Goal: Task Accomplishment & Management: Manage account settings

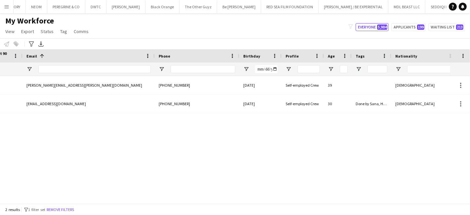
scroll to position [0, 325]
click at [8, 6] on app-icon "Menu" at bounding box center [6, 6] width 5 height 5
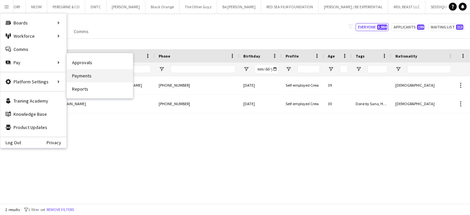
click at [79, 73] on link "Payments" at bounding box center [100, 75] width 66 height 13
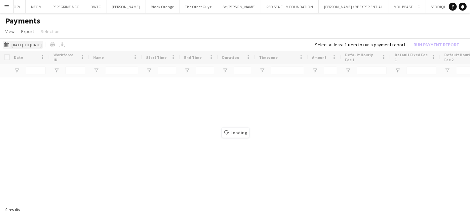
click at [28, 43] on button "01-09-2025 to 22-09-2025 01-09-2025 to 22-09-2025" at bounding box center [23, 45] width 40 height 8
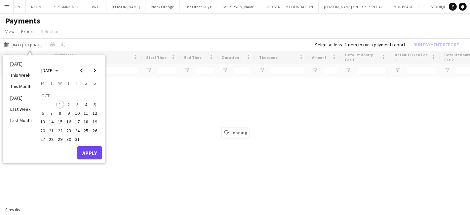
click at [58, 101] on span "1" at bounding box center [60, 104] width 8 height 8
click at [80, 69] on span "Previous month" at bounding box center [81, 70] width 13 height 13
click at [39, 102] on span "1" at bounding box center [43, 104] width 8 height 8
click at [52, 140] on span "30" at bounding box center [52, 139] width 8 height 8
click at [41, 103] on span "1" at bounding box center [43, 104] width 8 height 8
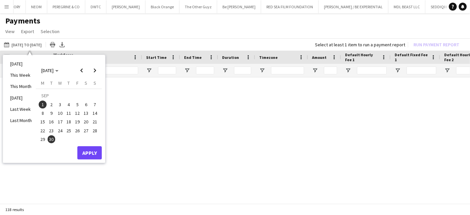
type input "***"
click at [92, 154] on button "Apply" at bounding box center [89, 152] width 24 height 13
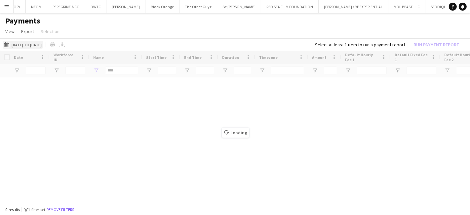
click at [28, 43] on button "01-09-2025 to 22-09-2025 30-09-2025 to 01-09-2025" at bounding box center [23, 45] width 40 height 8
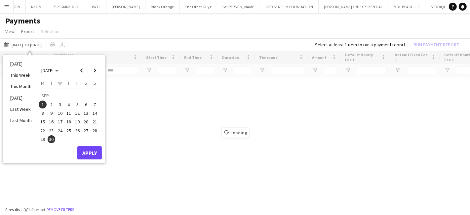
click at [42, 103] on span "1" at bounding box center [43, 104] width 8 height 8
click at [50, 138] on span "30" at bounding box center [52, 139] width 8 height 8
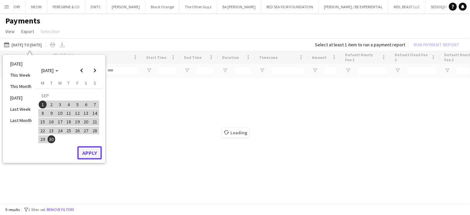
click at [95, 153] on button "Apply" at bounding box center [89, 152] width 24 height 13
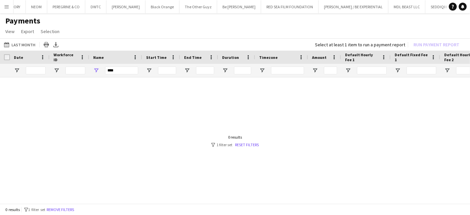
click at [252, 140] on div "0 results filter-1 1 filter set Reset filters" at bounding box center [235, 141] width 48 height 13
click at [252, 145] on link "Reset filters" at bounding box center [247, 144] width 24 height 5
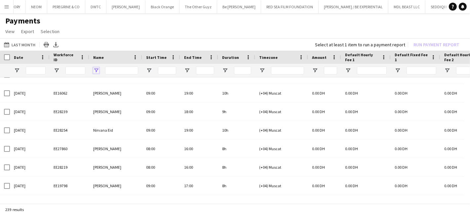
click at [95, 68] on span "Open Filter Menu" at bounding box center [96, 70] width 6 height 6
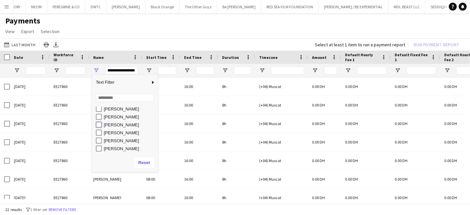
type input "**********"
click at [138, 30] on app-page-menu "View Customise view Customise filters Reset Filters Reset View Reset All Export…" at bounding box center [235, 32] width 470 height 13
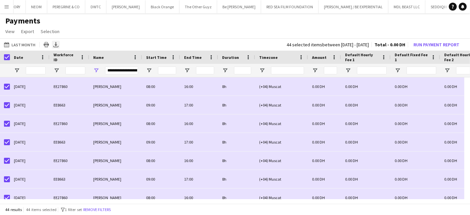
click at [57, 42] on icon "Export XLSX" at bounding box center [55, 44] width 5 height 5
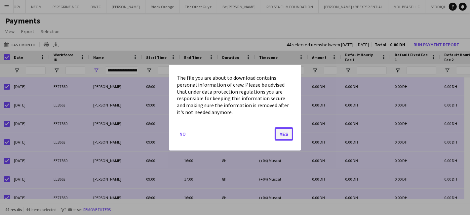
click at [283, 134] on button "Yes" at bounding box center [284, 133] width 19 height 13
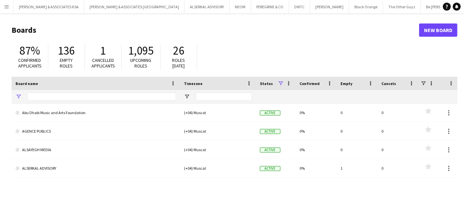
type input "*"
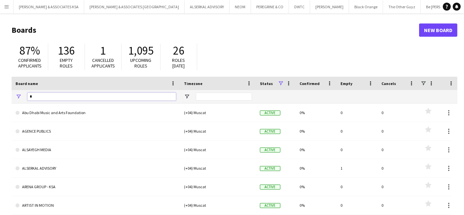
drag, startPoint x: 77, startPoint y: 98, endPoint x: 43, endPoint y: 99, distance: 33.4
click at [43, 99] on input "*" at bounding box center [101, 97] width 149 height 8
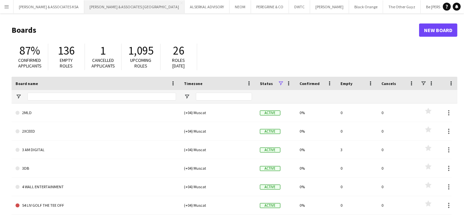
click at [119, 4] on button "RICHARD ATTIAS & ASSOCIATES UAE Close" at bounding box center [134, 6] width 100 height 13
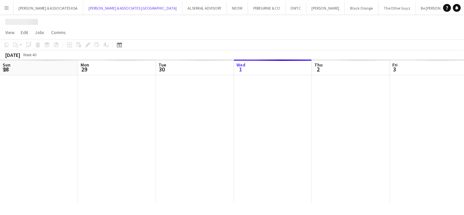
scroll to position [0, 158]
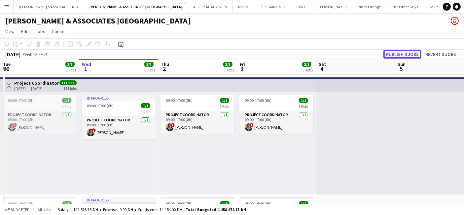
click at [394, 55] on button "Publish 3 jobs" at bounding box center [403, 54] width 38 height 9
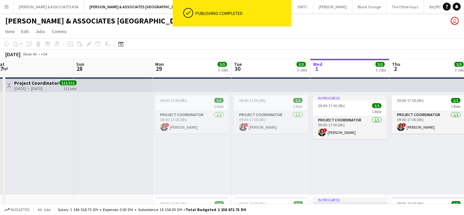
drag, startPoint x: 189, startPoint y: 163, endPoint x: 426, endPoint y: 159, distance: 237.0
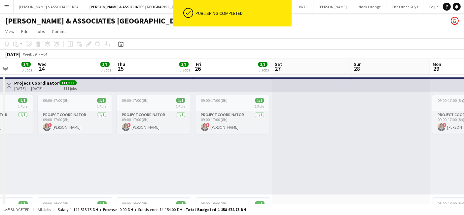
drag, startPoint x: 148, startPoint y: 172, endPoint x: 420, endPoint y: 169, distance: 272.4
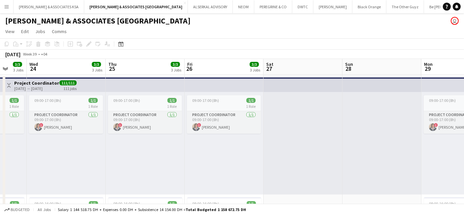
scroll to position [0, 180]
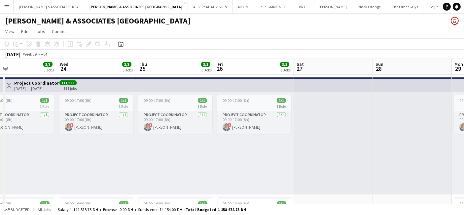
drag, startPoint x: 360, startPoint y: 167, endPoint x: 421, endPoint y: 166, distance: 60.8
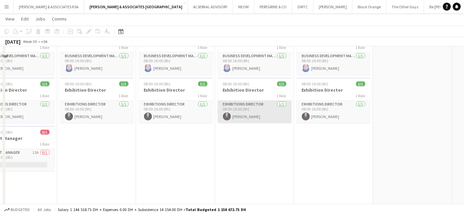
scroll to position [220, 0]
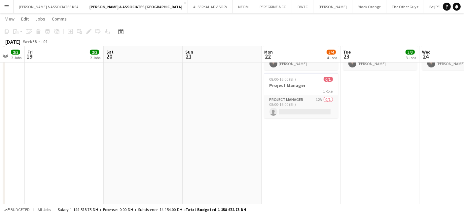
drag, startPoint x: 150, startPoint y: 169, endPoint x: 433, endPoint y: 169, distance: 283.6
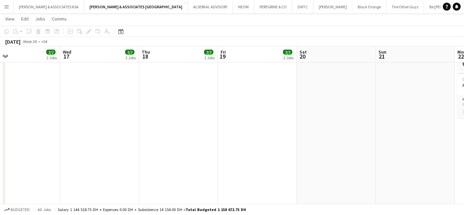
drag, startPoint x: 162, startPoint y: 171, endPoint x: 355, endPoint y: 167, distance: 193.4
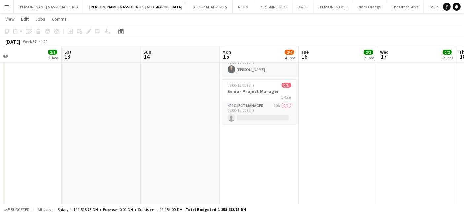
drag, startPoint x: 146, startPoint y: 170, endPoint x: 464, endPoint y: 175, distance: 317.7
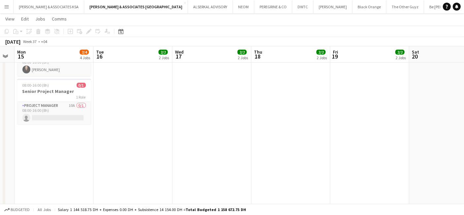
drag, startPoint x: 233, startPoint y: 176, endPoint x: 28, endPoint y: 182, distance: 205.3
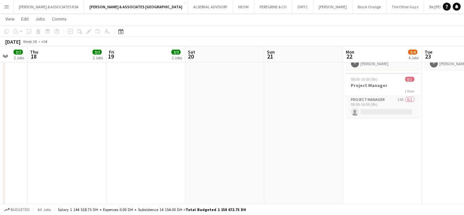
drag, startPoint x: 295, startPoint y: 181, endPoint x: 95, endPoint y: 183, distance: 200.3
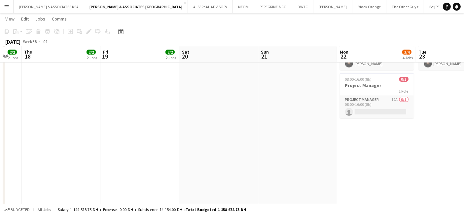
drag, startPoint x: 261, startPoint y: 185, endPoint x: 44, endPoint y: 182, distance: 216.8
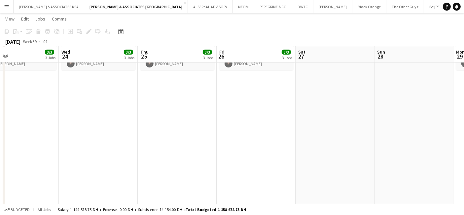
drag, startPoint x: 322, startPoint y: 162, endPoint x: 179, endPoint y: 169, distance: 142.9
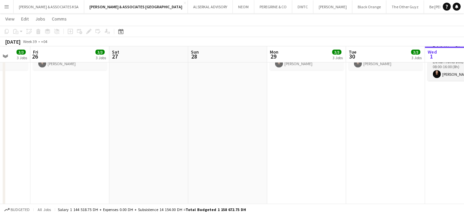
drag, startPoint x: 304, startPoint y: 170, endPoint x: 50, endPoint y: 176, distance: 253.9
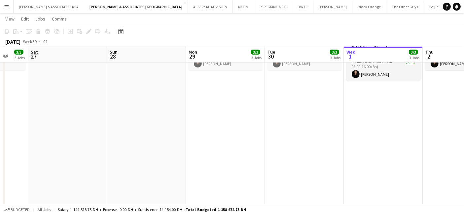
scroll to position [0, 237]
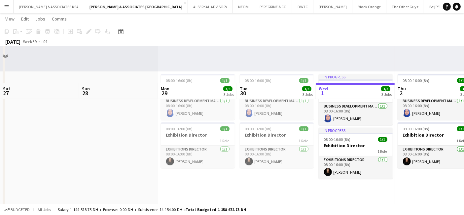
scroll to position [110, 0]
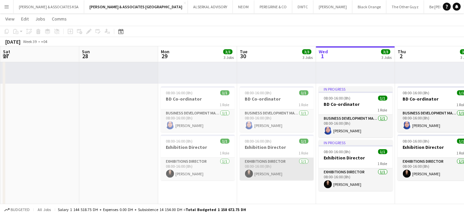
click at [254, 162] on app-card-role "Exhibitions Director 1/1 08:00-16:00 (8h) Mariam Rohrle" at bounding box center [277, 169] width 74 height 22
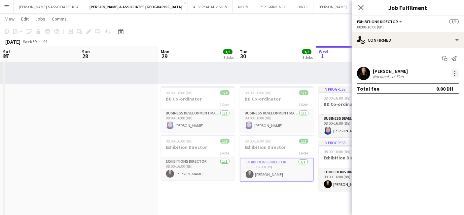
click at [455, 77] on div at bounding box center [455, 73] width 8 height 8
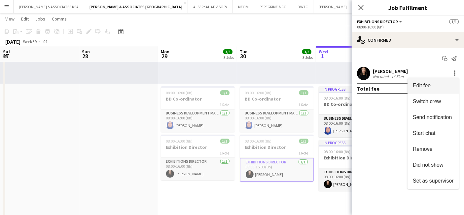
click at [429, 84] on span "Edit fee" at bounding box center [422, 86] width 18 height 6
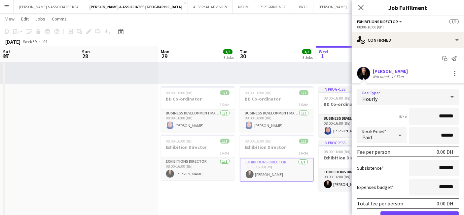
click at [375, 96] on span "Hourly" at bounding box center [370, 99] width 15 height 7
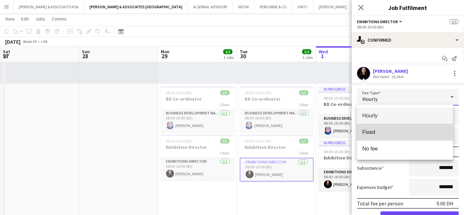
click at [374, 132] on span "Fixed" at bounding box center [406, 132] width 86 height 6
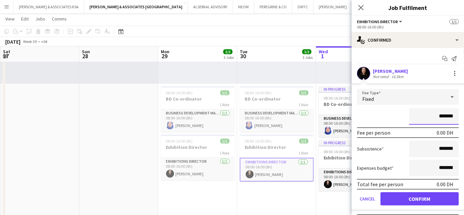
click at [427, 118] on input "*******" at bounding box center [435, 116] width 50 height 17
type input "**********"
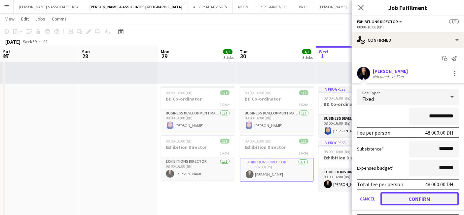
click at [423, 198] on button "Confirm" at bounding box center [420, 198] width 78 height 13
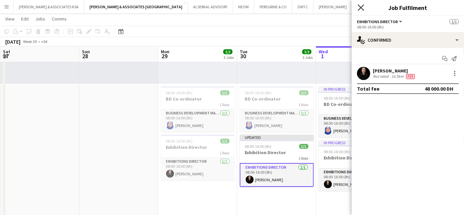
click at [360, 8] on icon "Close pop-in" at bounding box center [361, 7] width 6 height 6
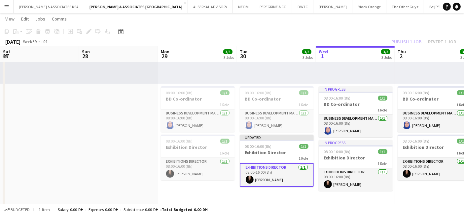
click at [405, 40] on div "Publish 1 job Revert 1 job" at bounding box center [424, 41] width 81 height 9
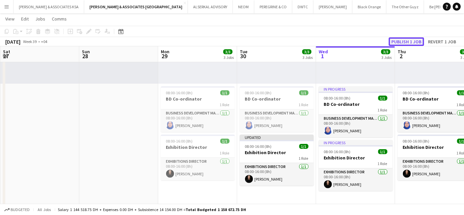
click at [405, 40] on button "Publish 1 job" at bounding box center [406, 41] width 35 height 9
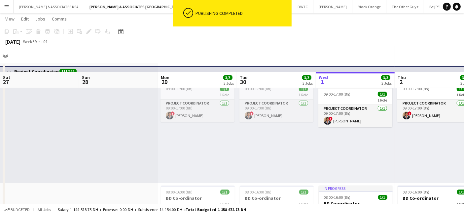
scroll to position [0, 0]
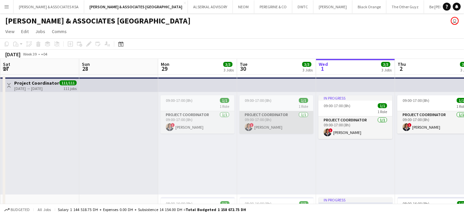
click at [270, 113] on app-card-role "Project Coordinator 1/1 09:00-17:00 (8h) ! Rita John" at bounding box center [277, 122] width 74 height 22
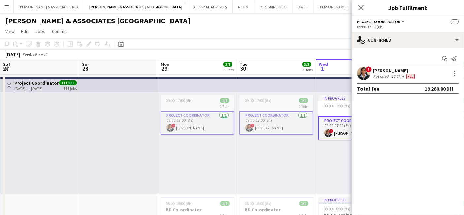
click at [263, 120] on app-card-role "Project Coordinator 1/1 09:00-17:00 (8h) ! Rita John" at bounding box center [277, 123] width 74 height 24
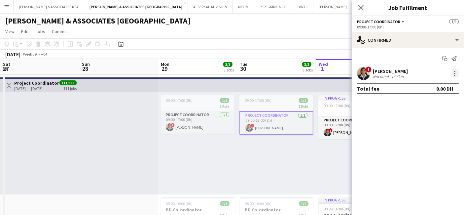
click at [458, 71] on div at bounding box center [455, 73] width 8 height 8
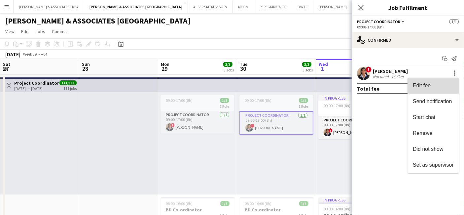
click at [426, 87] on span "Edit fee" at bounding box center [422, 86] width 18 height 6
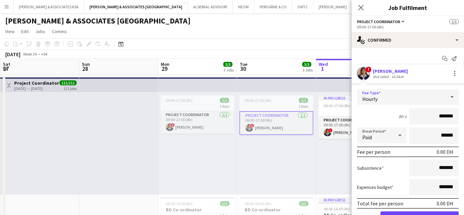
click at [401, 95] on div "Hourly" at bounding box center [401, 97] width 89 height 16
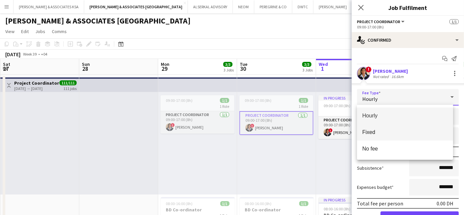
click at [387, 133] on span "Fixed" at bounding box center [406, 132] width 86 height 6
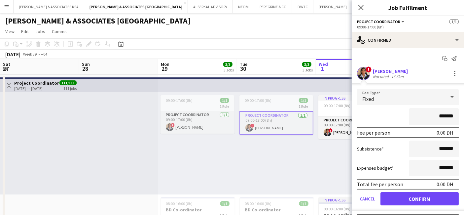
click at [423, 116] on input "*******" at bounding box center [435, 116] width 50 height 17
type input "**********"
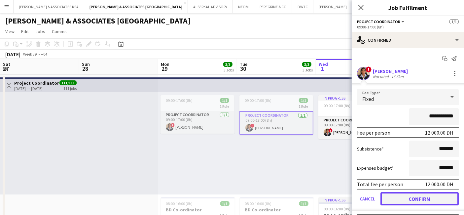
click at [414, 194] on button "Confirm" at bounding box center [420, 198] width 78 height 13
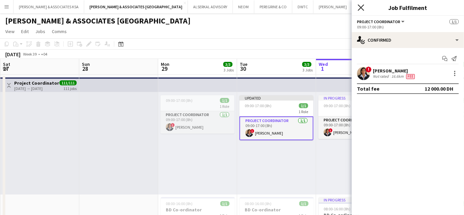
click at [358, 7] on icon "Close pop-in" at bounding box center [361, 7] width 6 height 6
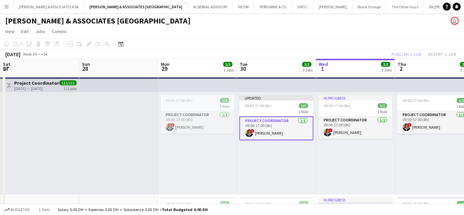
click at [394, 51] on div "Publish 1 job Revert 1 job" at bounding box center [424, 54] width 81 height 9
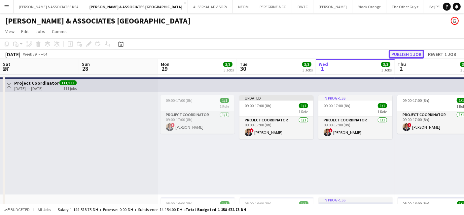
click at [395, 52] on button "Publish 1 job" at bounding box center [406, 54] width 35 height 9
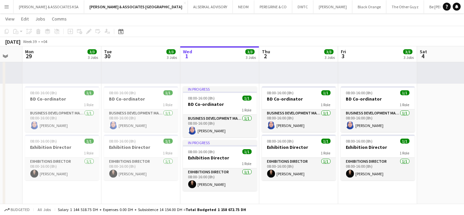
scroll to position [0, 216]
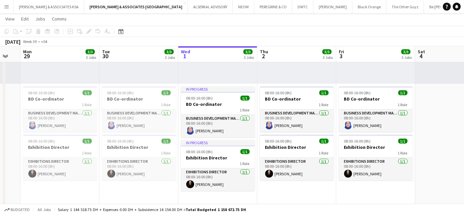
drag, startPoint x: 354, startPoint y: 197, endPoint x: 216, endPoint y: 192, distance: 137.9
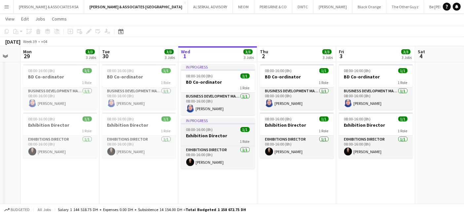
scroll to position [183, 0]
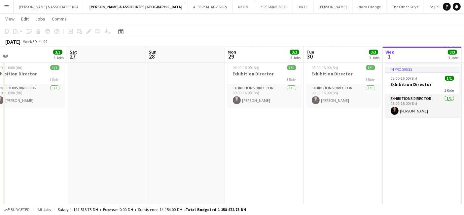
drag, startPoint x: 152, startPoint y: 156, endPoint x: 357, endPoint y: 167, distance: 204.9
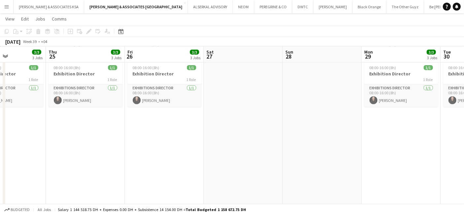
drag, startPoint x: 196, startPoint y: 176, endPoint x: 335, endPoint y: 180, distance: 138.9
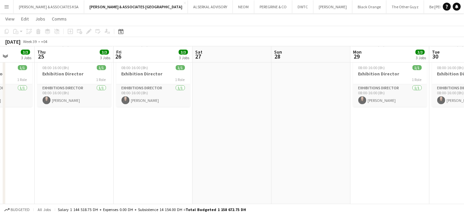
drag, startPoint x: 170, startPoint y: 176, endPoint x: 321, endPoint y: 178, distance: 151.4
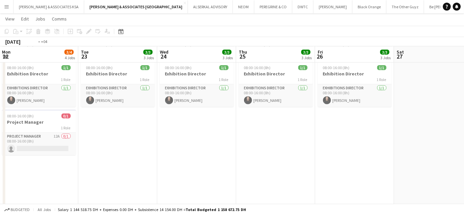
drag, startPoint x: 144, startPoint y: 172, endPoint x: 345, endPoint y: 181, distance: 200.5
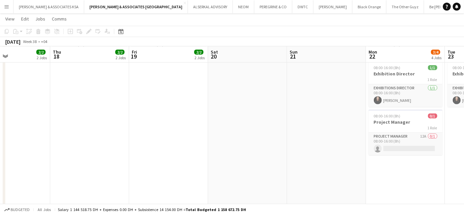
drag, startPoint x: 228, startPoint y: 178, endPoint x: 320, endPoint y: 176, distance: 91.6
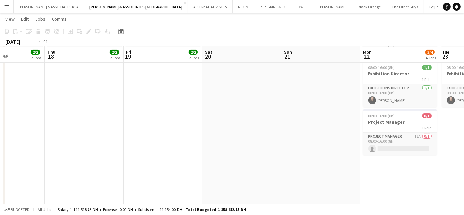
drag, startPoint x: 278, startPoint y: 169, endPoint x: 282, endPoint y: 166, distance: 5.5
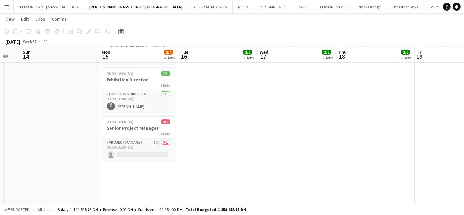
drag, startPoint x: 166, startPoint y: 162, endPoint x: 301, endPoint y: 171, distance: 135.2
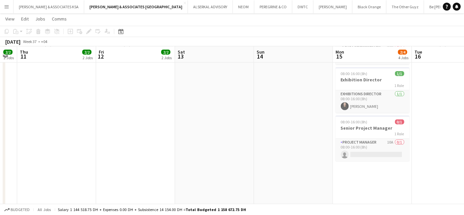
drag, startPoint x: 123, startPoint y: 165, endPoint x: 274, endPoint y: 179, distance: 152.1
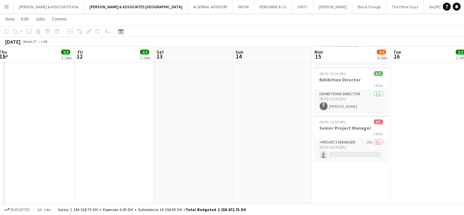
drag, startPoint x: 94, startPoint y: 159, endPoint x: 267, endPoint y: 172, distance: 173.0
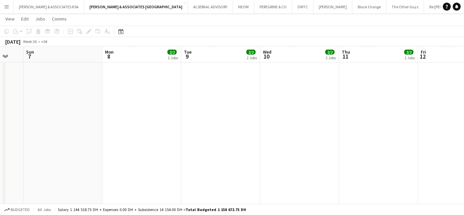
drag, startPoint x: 93, startPoint y: 158, endPoint x: 291, endPoint y: 176, distance: 199.1
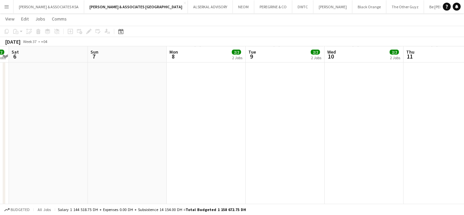
drag, startPoint x: 74, startPoint y: 154, endPoint x: 314, endPoint y: 177, distance: 240.7
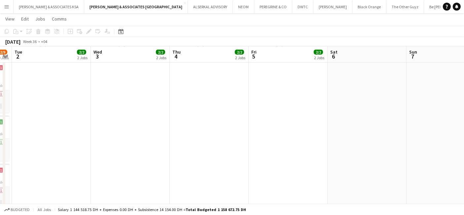
scroll to position [0, 133]
drag, startPoint x: 88, startPoint y: 157, endPoint x: 275, endPoint y: 174, distance: 187.8
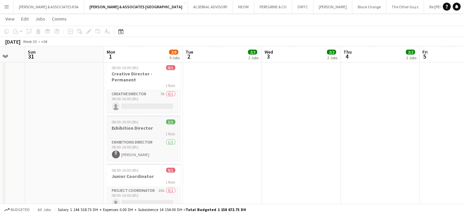
click at [135, 125] on h3 "Exhibition Director" at bounding box center [144, 128] width 74 height 6
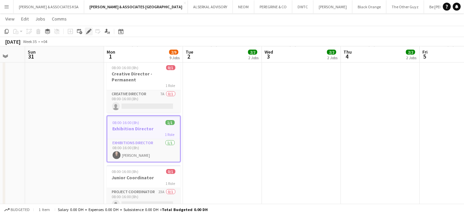
click at [87, 31] on icon "Edit" at bounding box center [88, 31] width 5 height 5
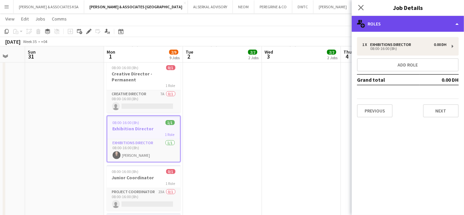
click at [389, 27] on div "multiple-users-add Roles" at bounding box center [408, 24] width 112 height 16
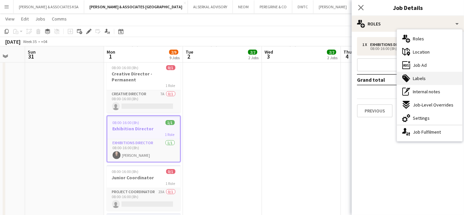
click at [413, 77] on span "Labels" at bounding box center [419, 78] width 13 height 6
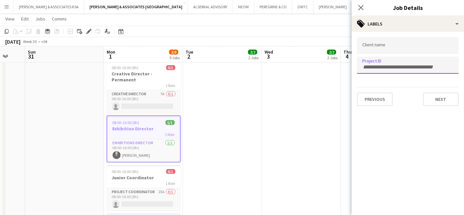
click at [372, 65] on input "Type to search project ID labels..." at bounding box center [408, 67] width 91 height 6
paste input "**********"
type input "**********"
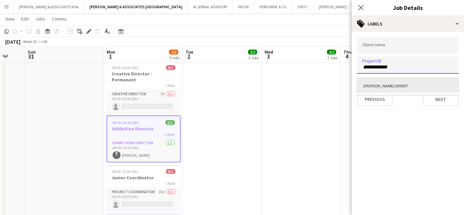
scroll to position [0, 0]
click at [387, 43] on div at bounding box center [408, 107] width 112 height 215
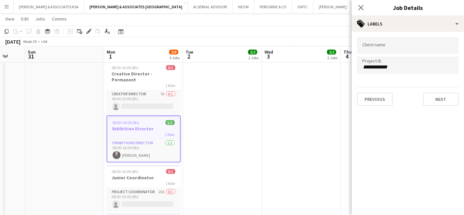
click at [387, 43] on form at bounding box center [408, 45] width 91 height 7
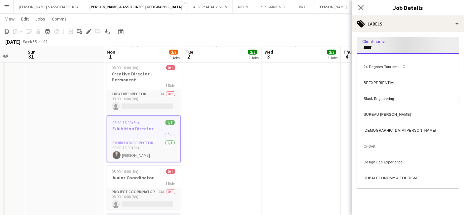
type input "****"
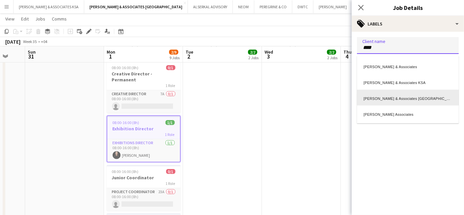
click at [391, 98] on div "Richard Attias & Associates UAE" at bounding box center [408, 98] width 102 height 16
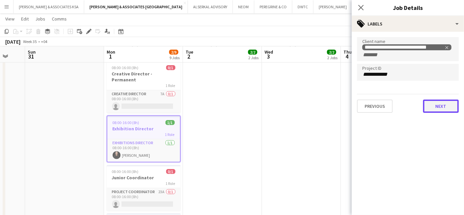
click at [440, 103] on button "Next" at bounding box center [441, 105] width 36 height 13
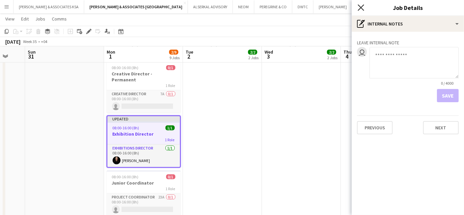
click at [364, 7] on icon "Close pop-in" at bounding box center [361, 7] width 6 height 6
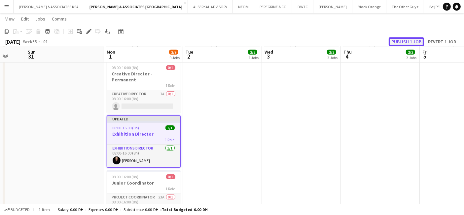
click at [409, 40] on button "Publish 1 job" at bounding box center [406, 41] width 35 height 9
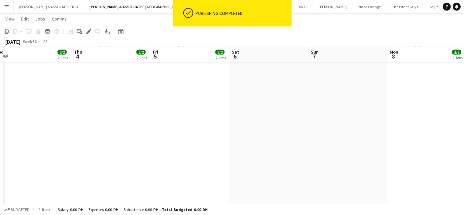
drag, startPoint x: 399, startPoint y: 128, endPoint x: 129, endPoint y: 148, distance: 270.4
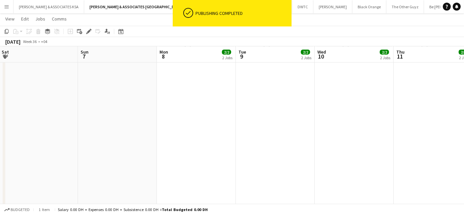
drag, startPoint x: 331, startPoint y: 155, endPoint x: 101, endPoint y: 153, distance: 230.4
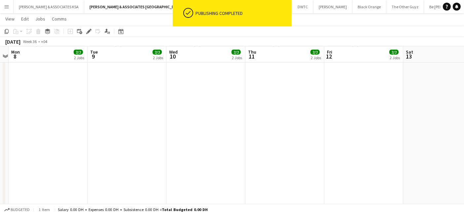
drag, startPoint x: 299, startPoint y: 154, endPoint x: 133, endPoint y: 150, distance: 166.9
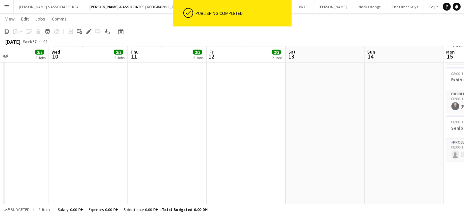
drag, startPoint x: 364, startPoint y: 159, endPoint x: 135, endPoint y: 145, distance: 229.5
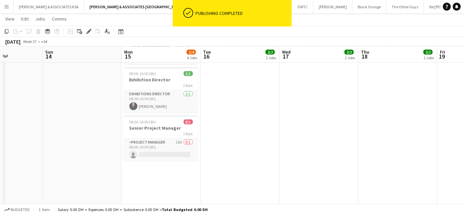
drag, startPoint x: 391, startPoint y: 150, endPoint x: 232, endPoint y: 148, distance: 159.7
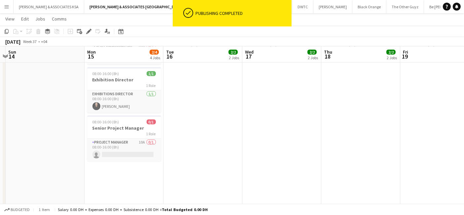
scroll to position [0, 194]
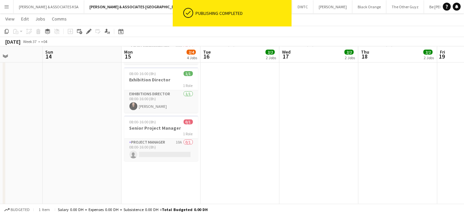
drag, startPoint x: 367, startPoint y: 154, endPoint x: 290, endPoint y: 156, distance: 76.4
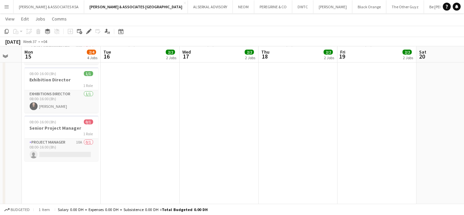
scroll to position [0, 218]
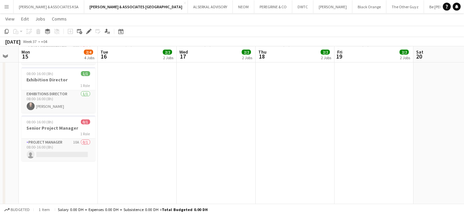
drag, startPoint x: 293, startPoint y: 143, endPoint x: 269, endPoint y: 148, distance: 24.4
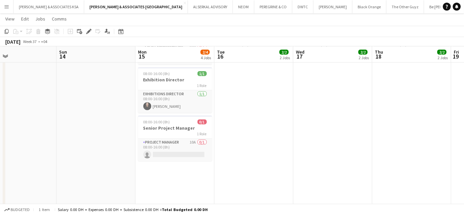
drag, startPoint x: 215, startPoint y: 152, endPoint x: 409, endPoint y: 152, distance: 194.7
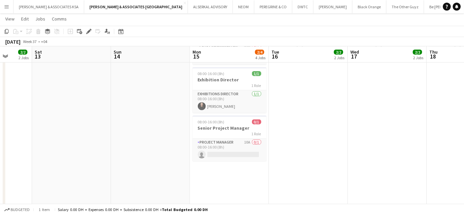
drag, startPoint x: 163, startPoint y: 151, endPoint x: 262, endPoint y: 150, distance: 99.2
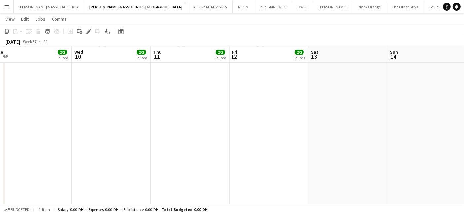
drag, startPoint x: 250, startPoint y: 153, endPoint x: 240, endPoint y: 153, distance: 10.6
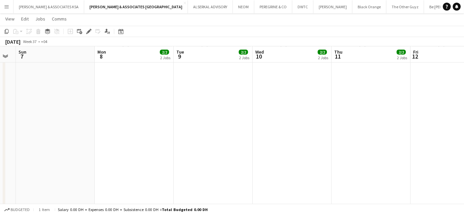
drag, startPoint x: 112, startPoint y: 154, endPoint x: 273, endPoint y: 158, distance: 160.4
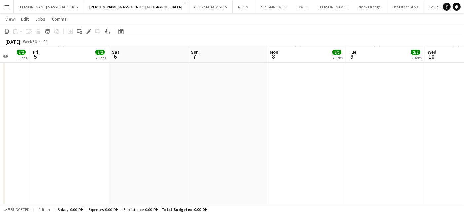
drag, startPoint x: 188, startPoint y: 157, endPoint x: 372, endPoint y: 180, distance: 185.2
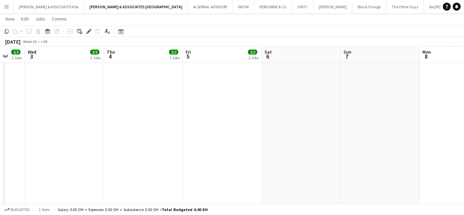
scroll to position [0, 138]
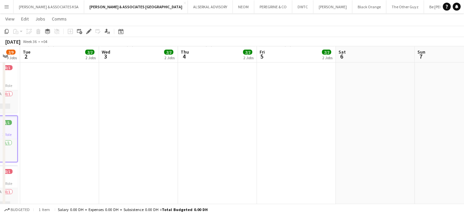
drag, startPoint x: 192, startPoint y: 166, endPoint x: 333, endPoint y: 175, distance: 141.0
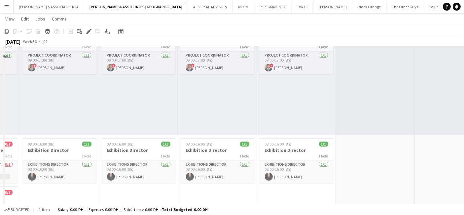
scroll to position [73, 0]
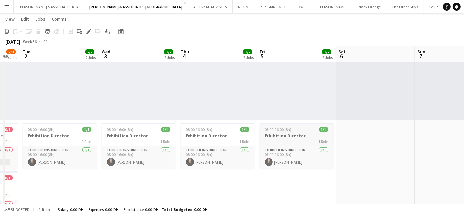
click at [282, 134] on h3 "Exhibition Director" at bounding box center [297, 136] width 74 height 6
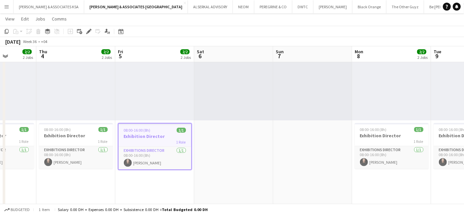
drag, startPoint x: 376, startPoint y: 153, endPoint x: 154, endPoint y: 157, distance: 222.5
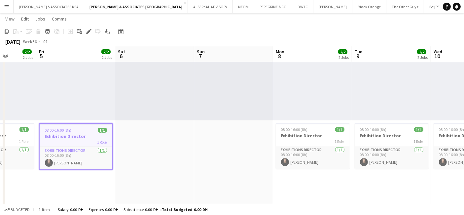
scroll to position [0, 202]
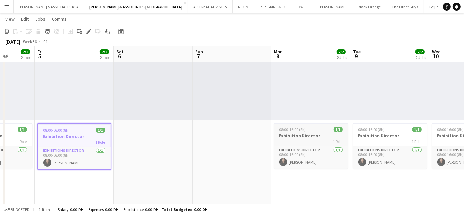
click at [300, 132] on span "08:00-16:00 (8h)" at bounding box center [293, 129] width 27 height 5
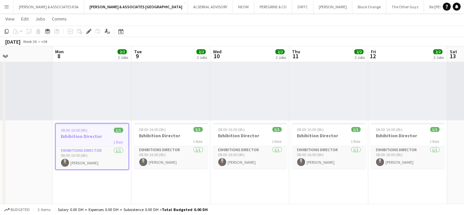
scroll to position [0, 268]
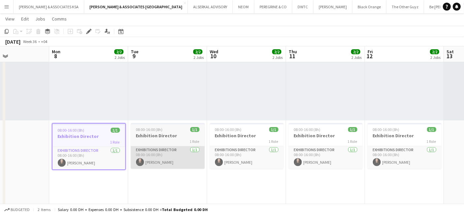
drag, startPoint x: 347, startPoint y: 172, endPoint x: 138, endPoint y: 152, distance: 209.9
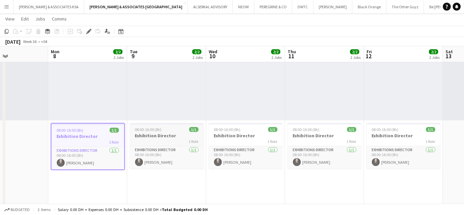
click at [149, 135] on h3 "Exhibition Director" at bounding box center [167, 136] width 74 height 6
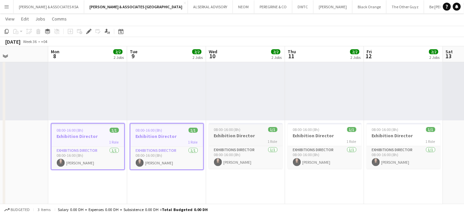
click at [240, 133] on h3 "Exhibition Director" at bounding box center [246, 136] width 74 height 6
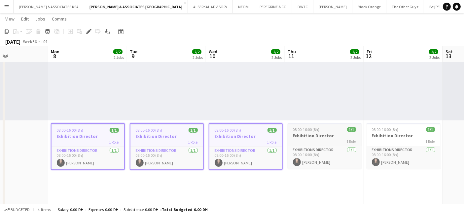
click at [310, 137] on h3 "Exhibition Director" at bounding box center [325, 136] width 74 height 6
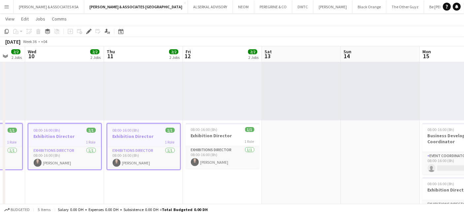
scroll to position [0, 234]
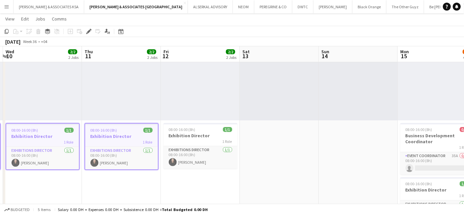
drag, startPoint x: 321, startPoint y: 194, endPoint x: 153, endPoint y: 174, distance: 169.7
click at [192, 134] on h3 "Exhibition Director" at bounding box center [201, 136] width 74 height 6
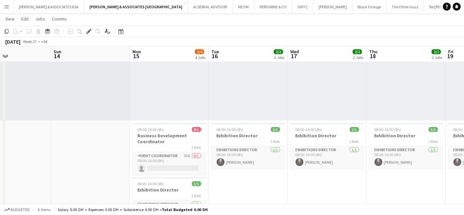
scroll to position [0, 201]
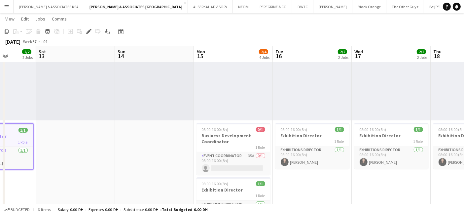
drag, startPoint x: 337, startPoint y: 165, endPoint x: 134, endPoint y: 163, distance: 203.9
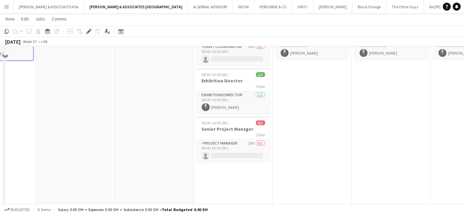
scroll to position [183, 0]
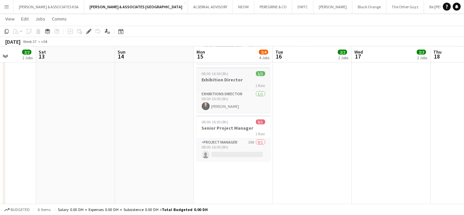
click at [228, 77] on h3 "Exhibition Director" at bounding box center [234, 80] width 74 height 6
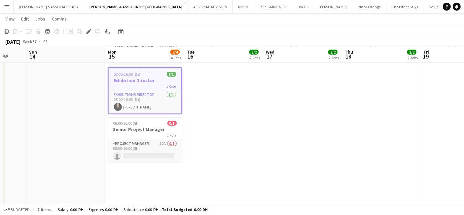
drag, startPoint x: 317, startPoint y: 122, endPoint x: 228, endPoint y: 145, distance: 91.1
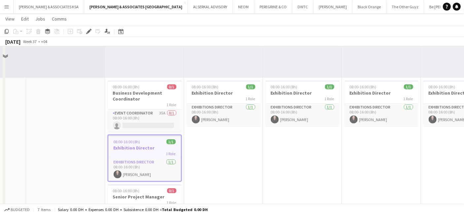
scroll to position [73, 0]
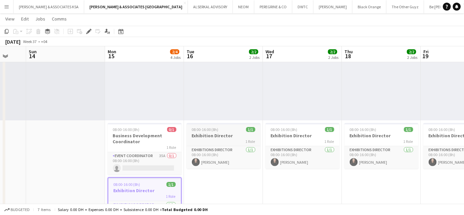
click at [224, 136] on h3 "Exhibition Director" at bounding box center [224, 136] width 74 height 6
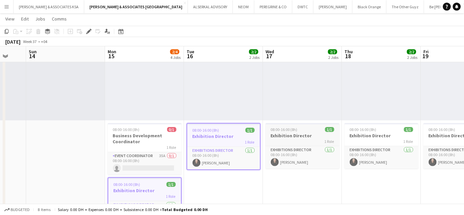
click at [293, 135] on h3 "Exhibition Director" at bounding box center [303, 136] width 74 height 6
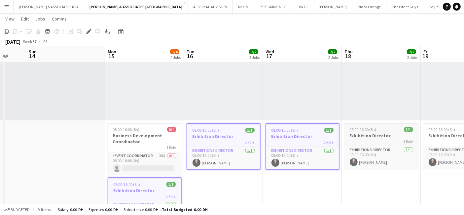
click at [358, 138] on div "1 Role" at bounding box center [382, 140] width 74 height 5
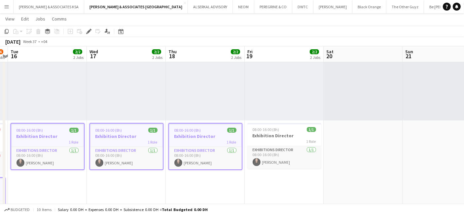
drag, startPoint x: 371, startPoint y: 190, endPoint x: 196, endPoint y: 189, distance: 175.2
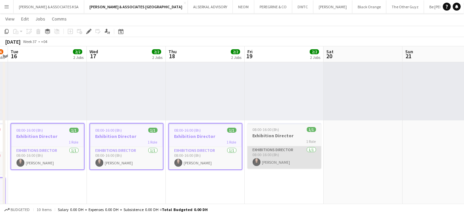
scroll to position [0, 229]
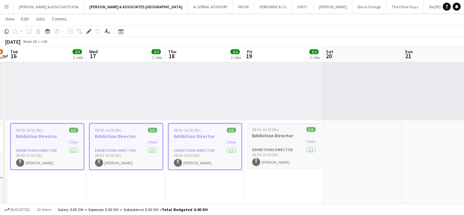
click at [281, 136] on h3 "Exhibition Director" at bounding box center [284, 136] width 74 height 6
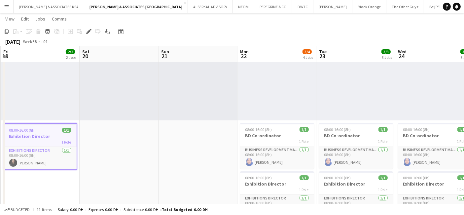
drag, startPoint x: 387, startPoint y: 166, endPoint x: 174, endPoint y: 162, distance: 213.2
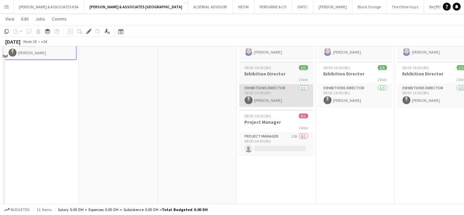
scroll to position [110, 0]
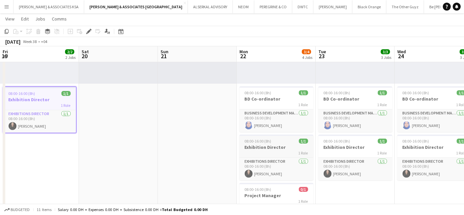
click at [262, 144] on h3 "Exhibition Director" at bounding box center [277, 147] width 74 height 6
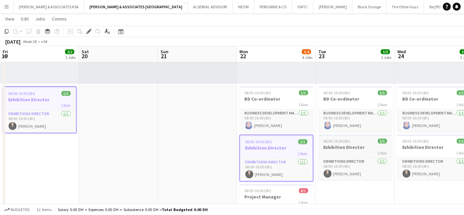
click at [326, 143] on app-job-card "08:00-16:00 (8h) 1/1 Exhibition Director 1 Role Exhibitions Director 1/1 08:00-…" at bounding box center [356, 158] width 74 height 46
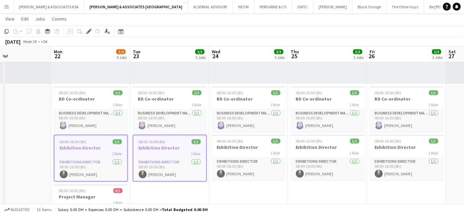
drag, startPoint x: 378, startPoint y: 185, endPoint x: 177, endPoint y: 180, distance: 201.0
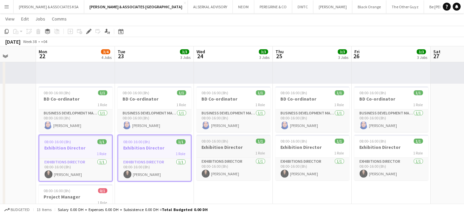
click at [228, 144] on h3 "Exhibition Director" at bounding box center [234, 147] width 74 height 6
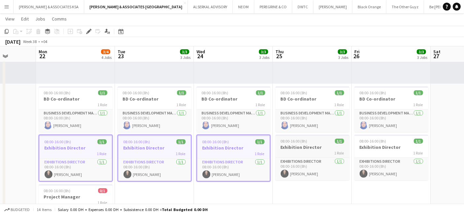
click at [297, 146] on h3 "Exhibition Director" at bounding box center [313, 147] width 74 height 6
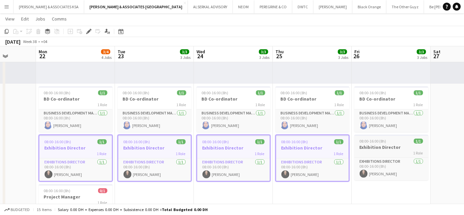
click at [384, 146] on h3 "Exhibition Director" at bounding box center [392, 147] width 74 height 6
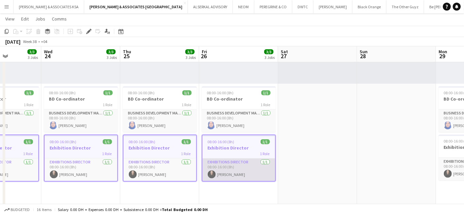
drag, startPoint x: 386, startPoint y: 183, endPoint x: 160, endPoint y: 176, distance: 225.9
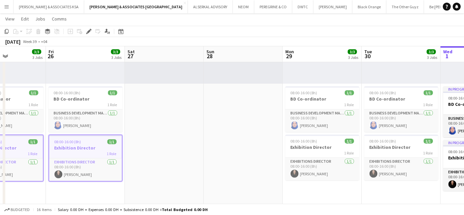
scroll to position [0, 232]
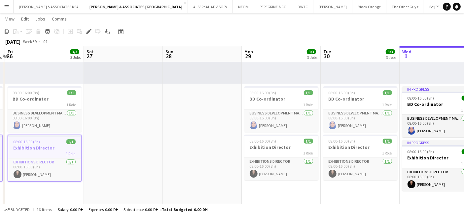
drag, startPoint x: 318, startPoint y: 166, endPoint x: 213, endPoint y: 165, distance: 104.8
click at [266, 146] on h3 "Exhibition Director" at bounding box center [282, 147] width 74 height 6
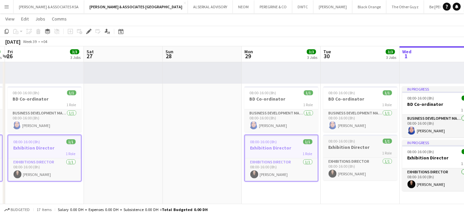
click at [337, 147] on h3 "Exhibition Director" at bounding box center [361, 147] width 74 height 6
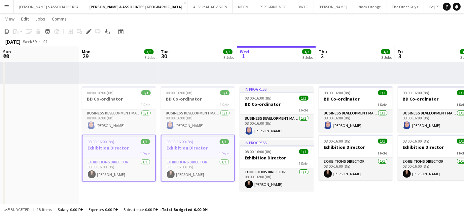
scroll to position [0, 267]
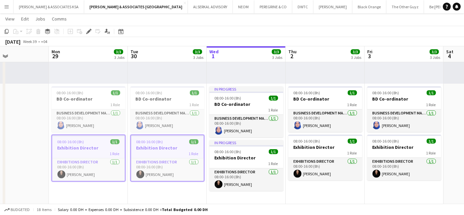
drag, startPoint x: 374, startPoint y: 196, endPoint x: 181, endPoint y: 188, distance: 193.2
click at [234, 157] on h3 "Exhibition Director" at bounding box center [247, 158] width 74 height 6
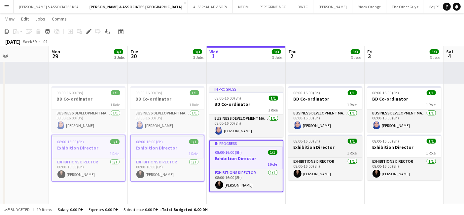
click at [304, 145] on h3 "Exhibition Director" at bounding box center [326, 147] width 74 height 6
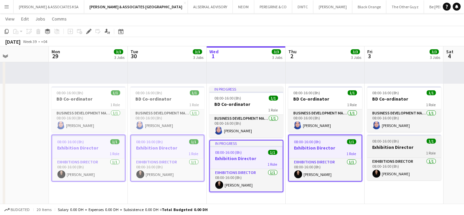
click at [386, 147] on h3 "Exhibition Director" at bounding box center [405, 147] width 74 height 6
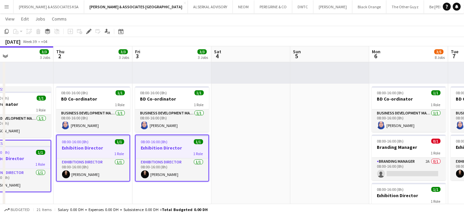
scroll to position [0, 272]
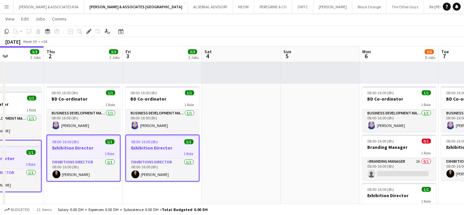
drag, startPoint x: 378, startPoint y: 199, endPoint x: 158, endPoint y: 180, distance: 221.6
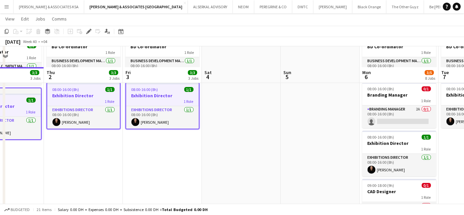
scroll to position [147, 0]
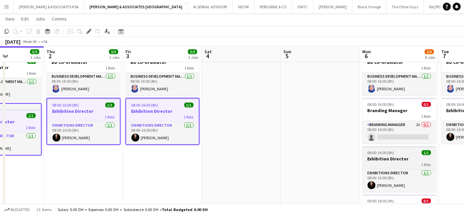
click at [403, 156] on h3 "Exhibition Director" at bounding box center [400, 159] width 74 height 6
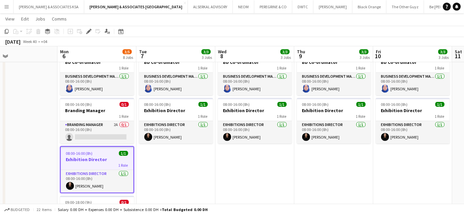
scroll to position [0, 201]
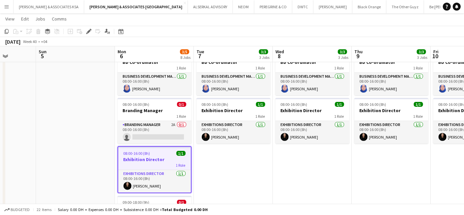
drag, startPoint x: 291, startPoint y: 160, endPoint x: 46, endPoint y: 150, distance: 244.8
click at [232, 111] on h3 "Exhibition Director" at bounding box center [234, 110] width 74 height 6
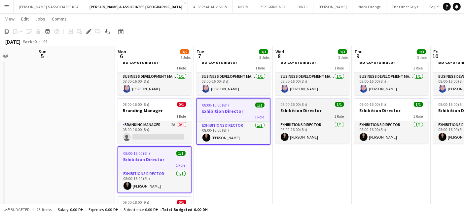
click at [299, 112] on h3 "Exhibition Director" at bounding box center [313, 110] width 74 height 6
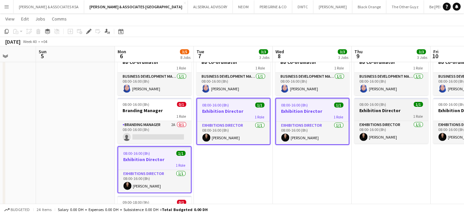
click at [383, 114] on div "1 Role" at bounding box center [392, 115] width 74 height 5
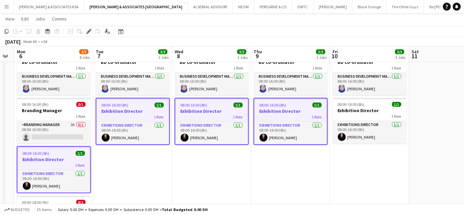
scroll to position [0, 247]
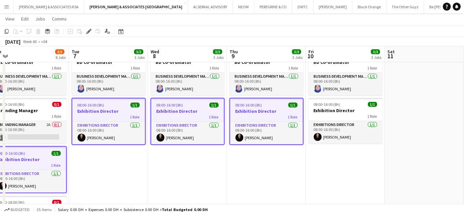
drag, startPoint x: 377, startPoint y: 163, endPoint x: 253, endPoint y: 171, distance: 125.2
click at [329, 113] on div "1 Role" at bounding box center [346, 115] width 74 height 5
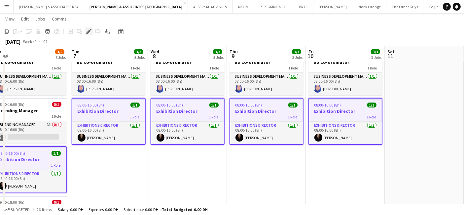
click at [87, 32] on icon at bounding box center [89, 32] width 4 height 4
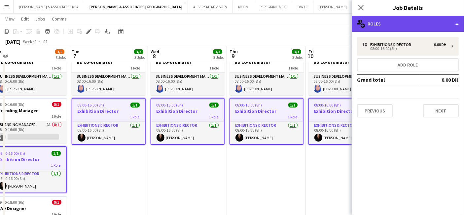
click at [402, 28] on div "multiple-users-add Roles" at bounding box center [408, 24] width 112 height 16
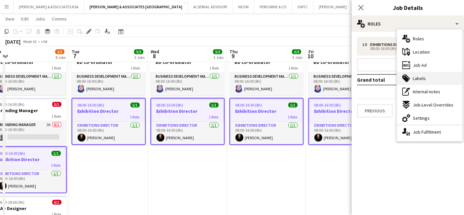
click at [416, 78] on span "Labels" at bounding box center [419, 78] width 13 height 6
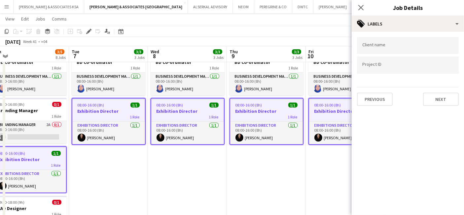
click at [373, 67] on input "Type to search project ID labels..." at bounding box center [408, 65] width 91 height 6
paste input "**********"
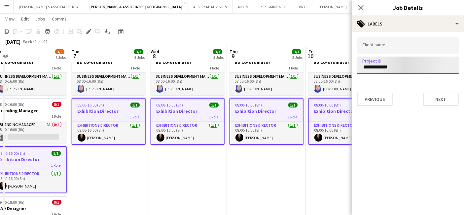
type input "**********"
click at [390, 48] on input "Type to search client labels..." at bounding box center [408, 46] width 91 height 6
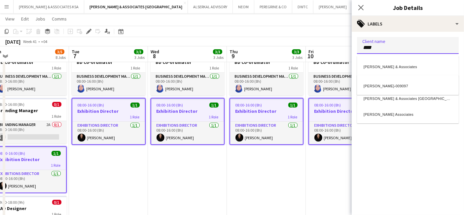
type input "****"
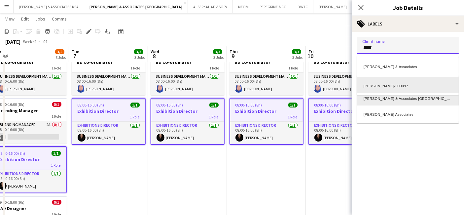
click at [388, 101] on div "Richard Attias & Associates UAE" at bounding box center [408, 98] width 102 height 16
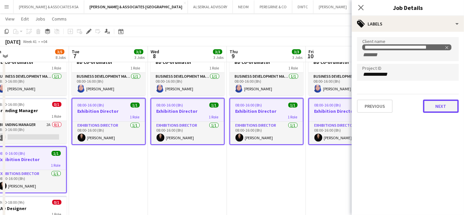
click at [434, 103] on button "Next" at bounding box center [441, 105] width 36 height 13
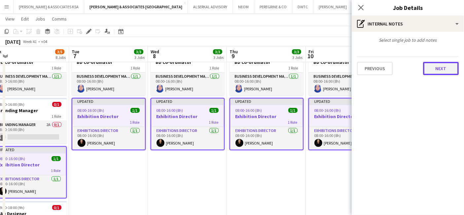
click at [445, 73] on button "Next" at bounding box center [441, 68] width 36 height 13
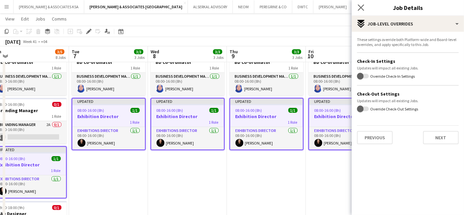
click at [359, 4] on app-icon "Close pop-in" at bounding box center [362, 8] width 10 height 10
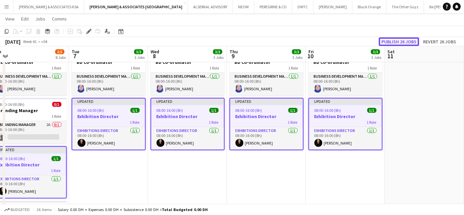
click at [403, 37] on button "Publish 26 jobs" at bounding box center [399, 41] width 40 height 9
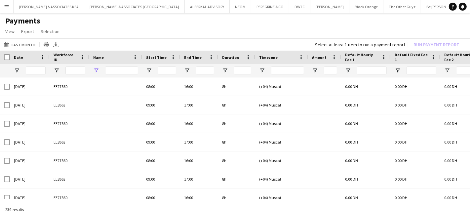
type input "**********"
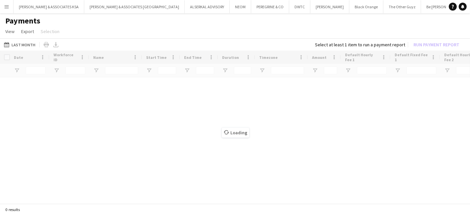
type input "**********"
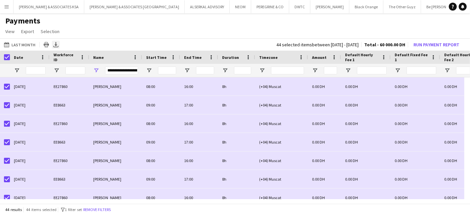
click at [55, 44] on icon at bounding box center [56, 44] width 3 height 4
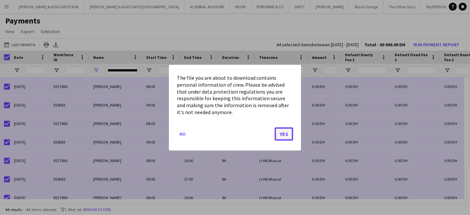
click at [287, 136] on button "Yes" at bounding box center [284, 133] width 19 height 13
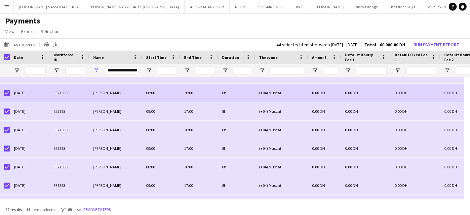
scroll to position [692, 0]
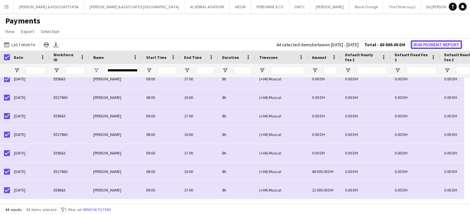
click at [440, 44] on button "Run Payment Report" at bounding box center [436, 44] width 51 height 9
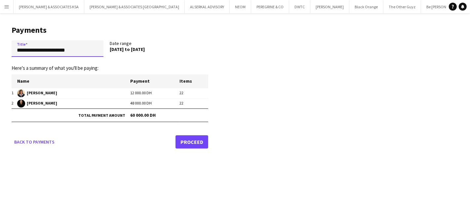
drag, startPoint x: 75, startPoint y: 49, endPoint x: -27, endPoint y: 49, distance: 101.8
click at [0, 49] on html "Menu Boards Boards Boards All jobs Status Workforce Workforce My Workforce Recr…" at bounding box center [235, 107] width 470 height 215
paste input "**********"
type input "**********"
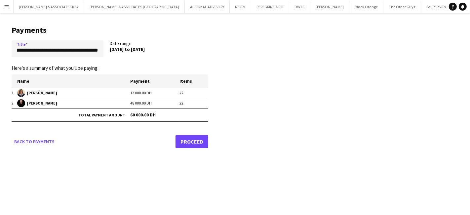
scroll to position [0, 0]
click at [189, 139] on link "Proceed" at bounding box center [192, 141] width 33 height 13
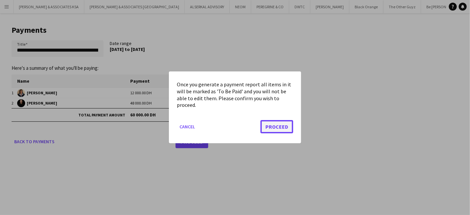
click at [280, 128] on button "Proceed" at bounding box center [276, 126] width 33 height 13
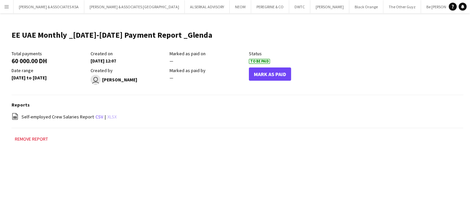
click at [109, 118] on link "xlsx" at bounding box center [111, 117] width 9 height 6
click at [8, 9] on app-icon "Menu" at bounding box center [6, 6] width 5 height 5
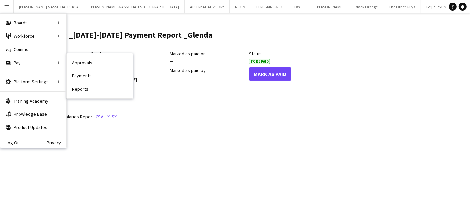
drag, startPoint x: 78, startPoint y: 77, endPoint x: 73, endPoint y: 77, distance: 5.0
click at [78, 77] on link "Payments" at bounding box center [100, 75] width 66 height 13
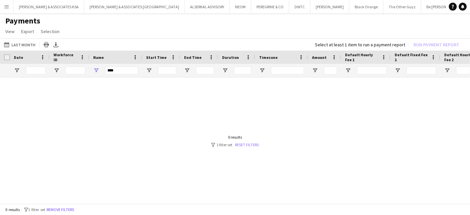
click at [254, 144] on link "Reset filters" at bounding box center [247, 144] width 24 height 5
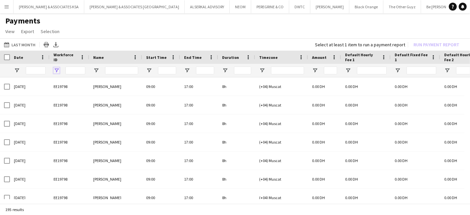
click at [58, 68] on span "Open Filter Menu" at bounding box center [57, 70] width 6 height 6
click at [103, 34] on app-page-menu "View Customise view Customise filters Reset Filters Reset View Reset All Export…" at bounding box center [235, 32] width 470 height 13
click at [98, 68] on span "Open Filter Menu" at bounding box center [96, 70] width 6 height 6
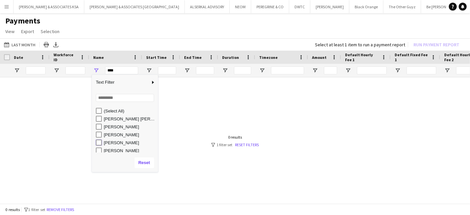
type input "**********"
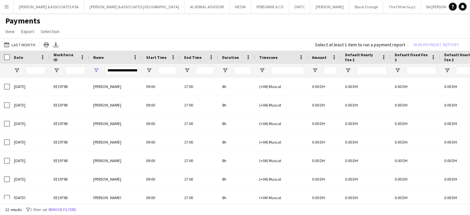
click at [132, 30] on app-page-menu "View Customise view Customise filters Reset Filters Reset View Reset All Export…" at bounding box center [235, 32] width 470 height 13
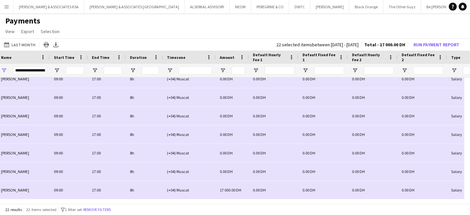
scroll to position [0, 108]
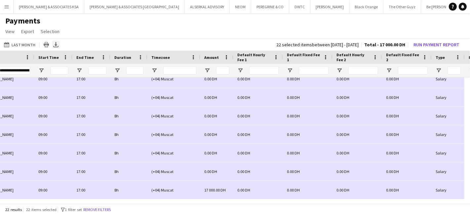
click at [56, 45] on icon "Export XLSX" at bounding box center [55, 44] width 5 height 5
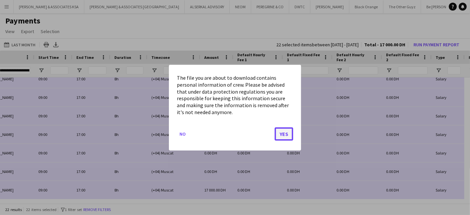
click at [284, 133] on button "Yes" at bounding box center [284, 133] width 19 height 13
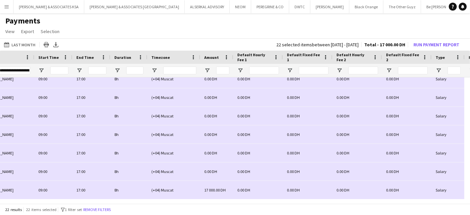
scroll to position [0, 0]
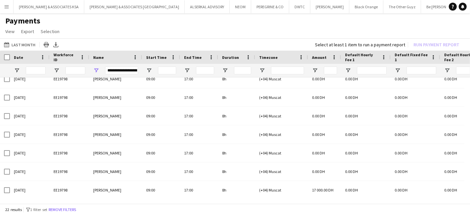
click at [236, 32] on app-page-menu "View Customise view Customise filters Reset Filters Reset View Reset All Export…" at bounding box center [235, 32] width 470 height 13
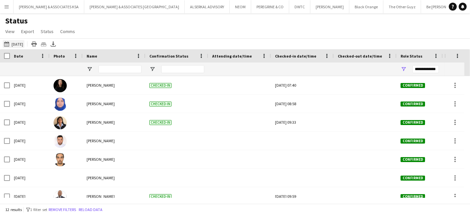
click at [18, 42] on button "[DATE] [DATE]" at bounding box center [14, 44] width 22 height 8
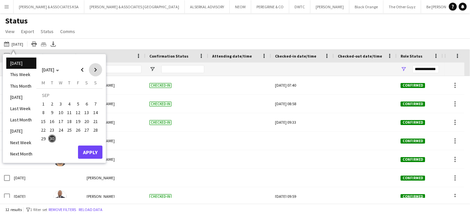
click at [96, 68] on span "Next month" at bounding box center [95, 69] width 13 height 13
click at [62, 103] on span "1" at bounding box center [61, 104] width 8 height 8
click at [91, 153] on button "Apply" at bounding box center [90, 151] width 24 height 13
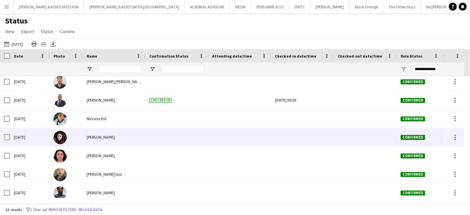
scroll to position [119, 0]
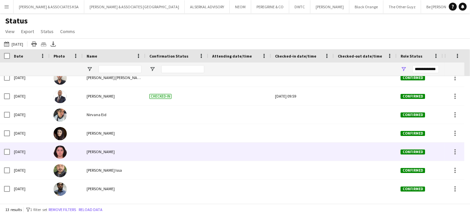
click at [456, 157] on div at bounding box center [455, 151] width 20 height 18
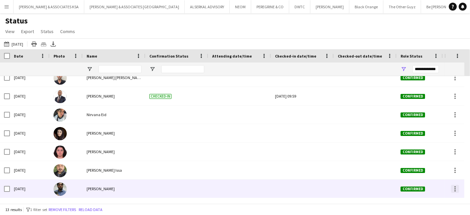
click at [453, 188] on div at bounding box center [455, 189] width 8 height 8
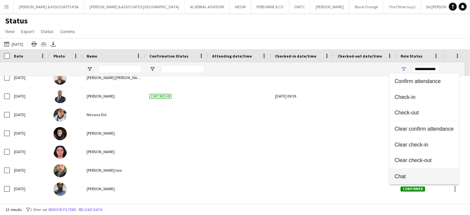
click at [411, 174] on span "Chat" at bounding box center [424, 177] width 59 height 6
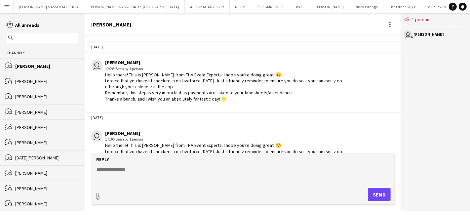
scroll to position [1605, 0]
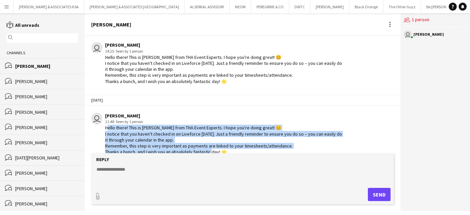
drag, startPoint x: 105, startPoint y: 116, endPoint x: 231, endPoint y: 141, distance: 128.5
click at [231, 141] on div "Hello there! This is Glenda from THA Event Experts. I hope you're doing great! …" at bounding box center [224, 140] width 239 height 30
copy div "Hello there! This is Glenda from THA Event Experts. I hope you're doing great! …"
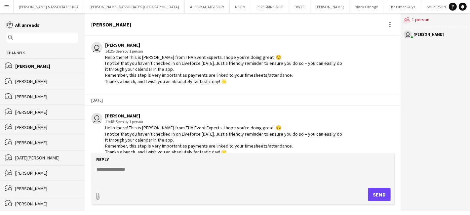
click at [103, 171] on textarea at bounding box center [244, 174] width 296 height 17
paste textarea "**********"
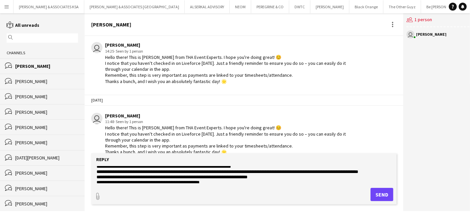
scroll to position [0, 0]
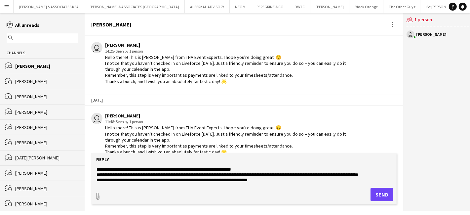
type textarea "**********"
click at [377, 193] on button "Send" at bounding box center [382, 194] width 23 height 13
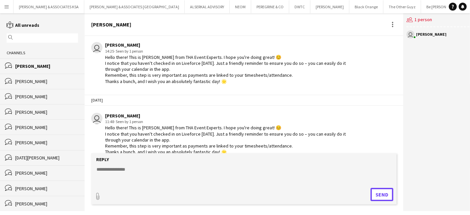
scroll to position [1669, 0]
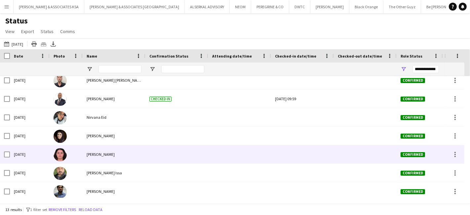
scroll to position [119, 0]
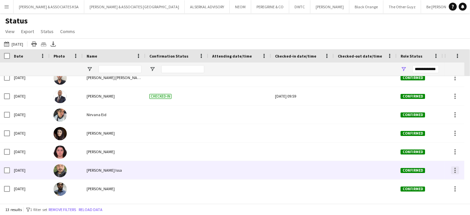
click at [457, 168] on div at bounding box center [455, 170] width 8 height 8
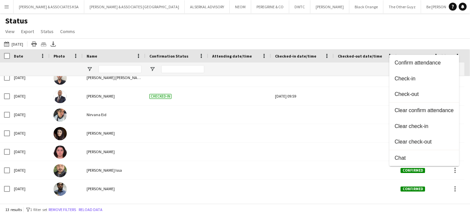
click at [464, 173] on div at bounding box center [235, 107] width 470 height 215
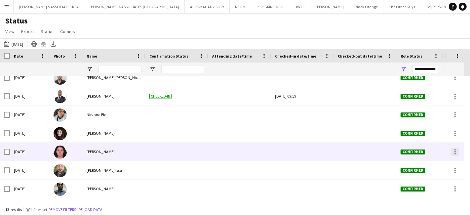
click at [454, 152] on div at bounding box center [455, 152] width 8 height 8
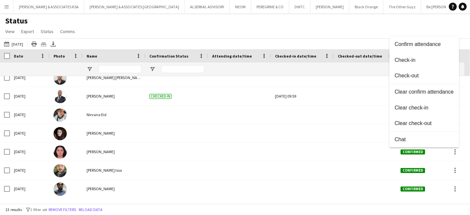
click at [254, 23] on div at bounding box center [235, 107] width 470 height 215
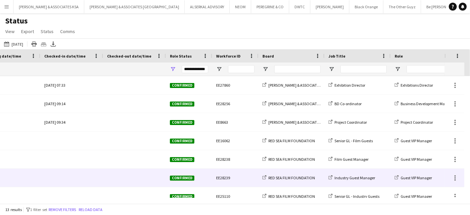
scroll to position [0, 0]
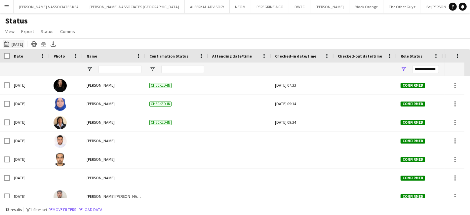
click at [17, 42] on button "[DATE] [DATE]" at bounding box center [14, 44] width 22 height 8
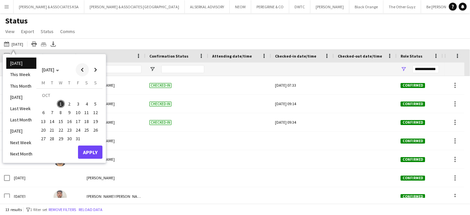
click at [81, 69] on span "Previous month" at bounding box center [82, 69] width 13 height 13
click at [43, 103] on span "1" at bounding box center [43, 104] width 8 height 8
click at [51, 137] on span "30" at bounding box center [52, 139] width 8 height 8
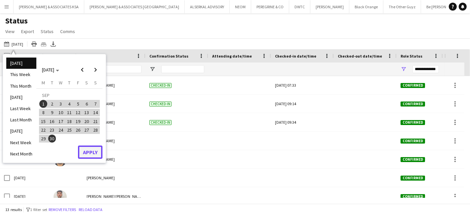
click at [93, 151] on button "Apply" at bounding box center [90, 151] width 24 height 13
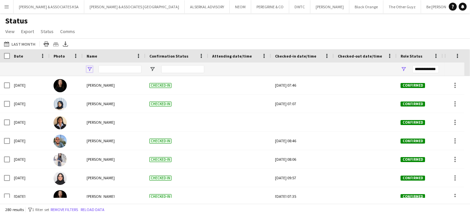
click at [92, 68] on span "Open Filter Menu" at bounding box center [90, 69] width 6 height 6
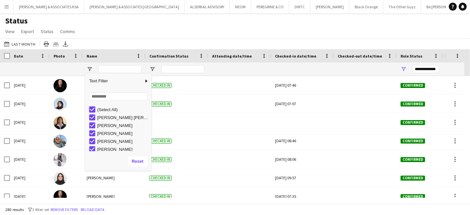
type input "***"
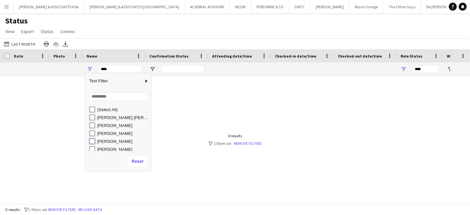
type input "**********"
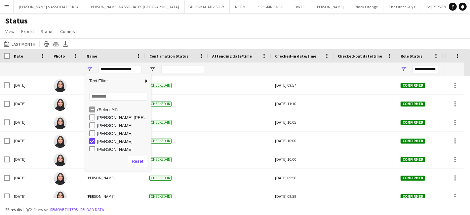
click at [164, 30] on div "Status View Views Default view New view Update view Delete view Edit name Custo…" at bounding box center [235, 27] width 470 height 22
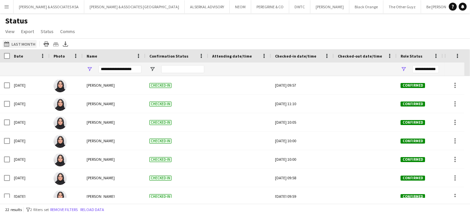
click at [21, 42] on button "[DATE] Last Month" at bounding box center [20, 44] width 34 height 8
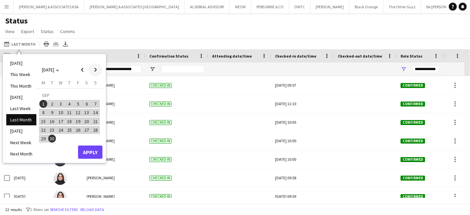
click at [94, 73] on span "Next month" at bounding box center [95, 69] width 13 height 13
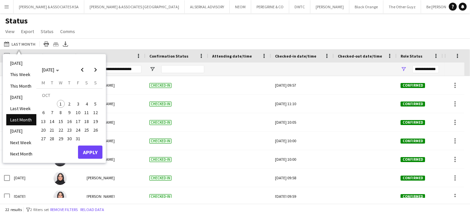
click at [61, 102] on span "1" at bounding box center [61, 104] width 8 height 8
click at [128, 27] on div "Status View Views Default view New view Update view Delete view Edit name Custo…" at bounding box center [235, 27] width 470 height 22
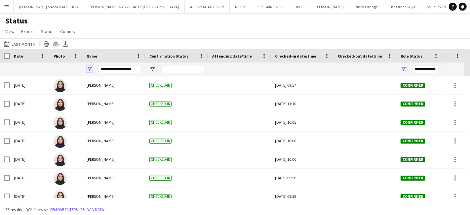
click at [90, 66] on span "Open Filter Menu" at bounding box center [90, 69] width 6 height 6
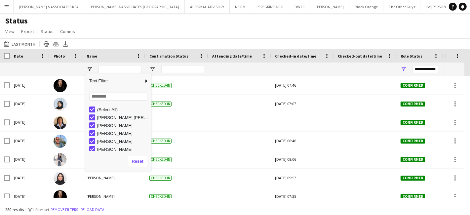
click at [111, 32] on div "Status View Views Default view New view Update view Delete view Edit name Custo…" at bounding box center [235, 27] width 470 height 22
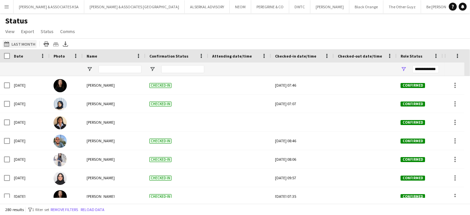
click at [7, 42] on app-icon "[DATE]" at bounding box center [8, 43] width 8 height 5
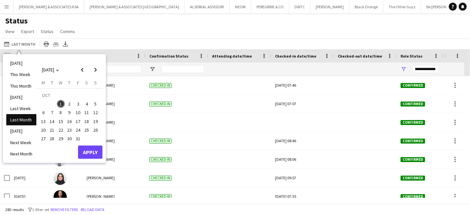
click at [60, 102] on span "1" at bounding box center [61, 104] width 8 height 8
click at [86, 154] on button "Apply" at bounding box center [90, 151] width 24 height 13
